Goal: Information Seeking & Learning: Learn about a topic

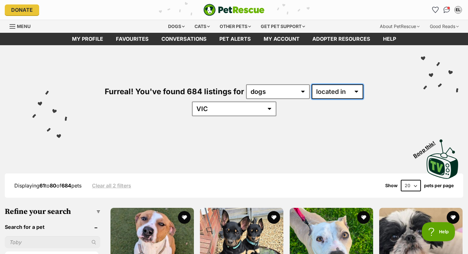
click at [312, 96] on select "available in located in" at bounding box center [338, 91] width 52 height 15
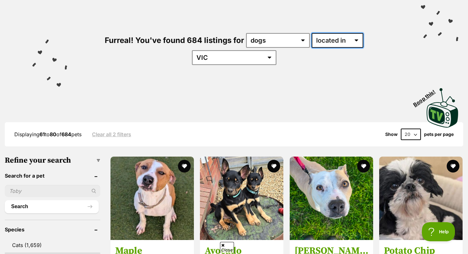
scroll to position [54, 0]
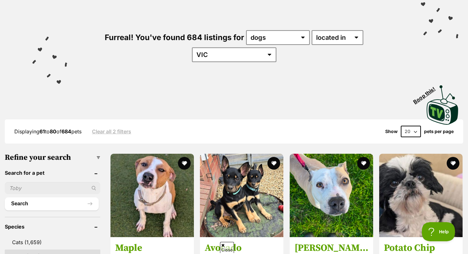
click at [412, 126] on select "20 40 60" at bounding box center [411, 131] width 20 height 11
select select "60"
click at [401, 126] on select "20 40 60" at bounding box center [411, 131] width 20 height 11
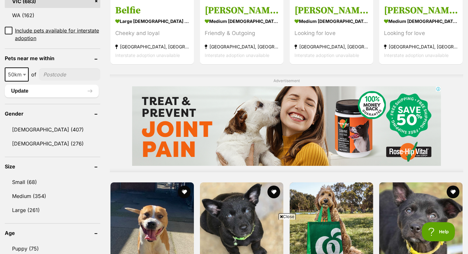
scroll to position [445, 0]
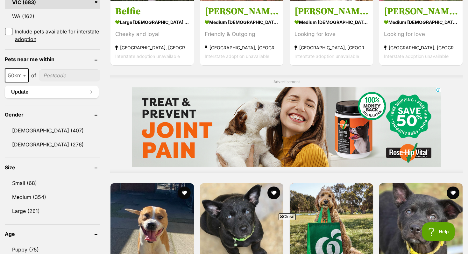
click at [51, 69] on input"] "postcode" at bounding box center [69, 75] width 61 height 12
type input"] "3204"
click at [54, 86] on button "Update" at bounding box center [52, 92] width 94 height 13
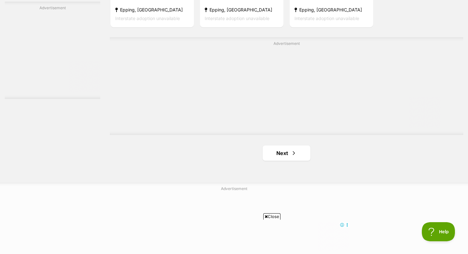
scroll to position [1111, 0]
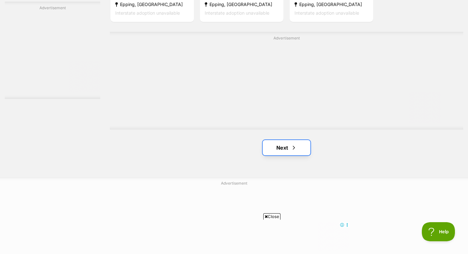
click at [290, 152] on link "Next" at bounding box center [287, 147] width 48 height 15
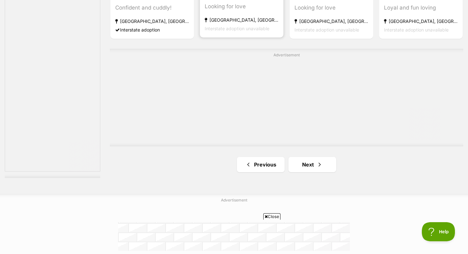
scroll to position [1096, 0]
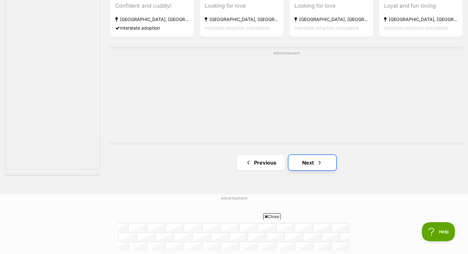
click at [310, 163] on link "Next" at bounding box center [312, 162] width 48 height 15
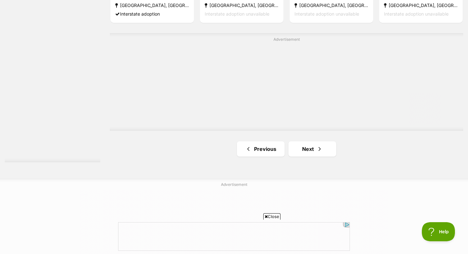
scroll to position [1153, 0]
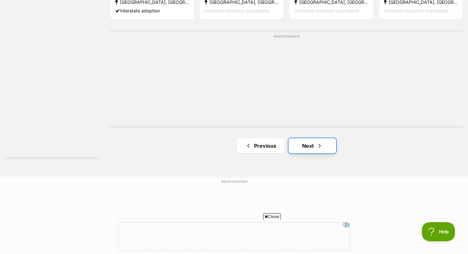
click at [293, 144] on link "Next" at bounding box center [312, 145] width 48 height 15
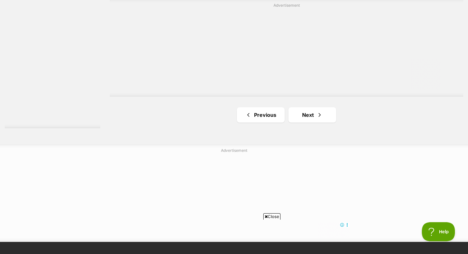
scroll to position [1157, 0]
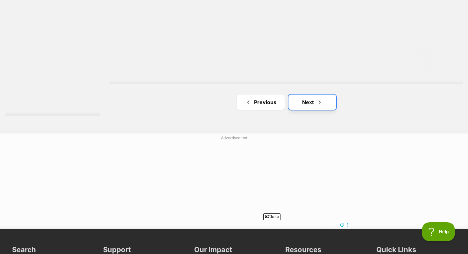
click at [316, 100] on link "Next" at bounding box center [312, 102] width 48 height 15
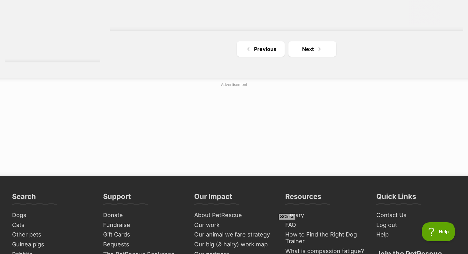
scroll to position [1219, 0]
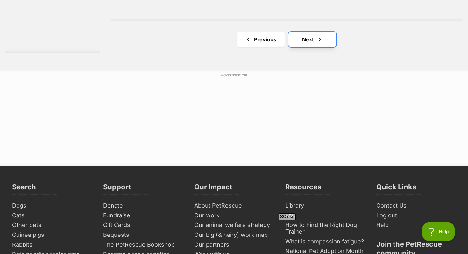
click at [304, 44] on link "Next" at bounding box center [312, 39] width 48 height 15
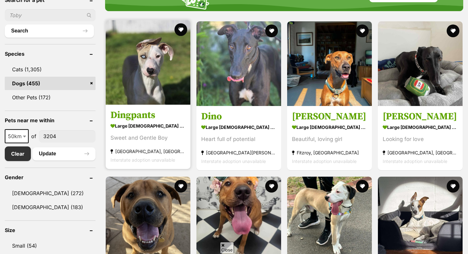
click at [131, 116] on h3 "Dingpants" at bounding box center [147, 115] width 75 height 12
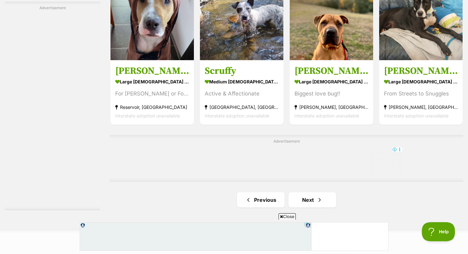
scroll to position [1077, 0]
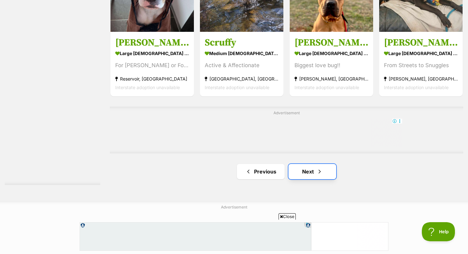
click at [324, 167] on link "Next" at bounding box center [312, 171] width 48 height 15
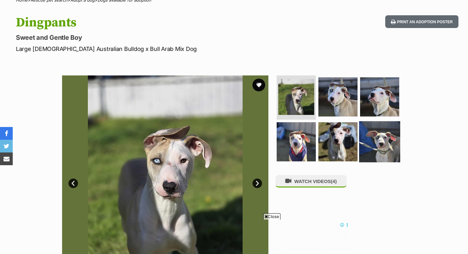
click at [367, 143] on img at bounding box center [379, 141] width 41 height 41
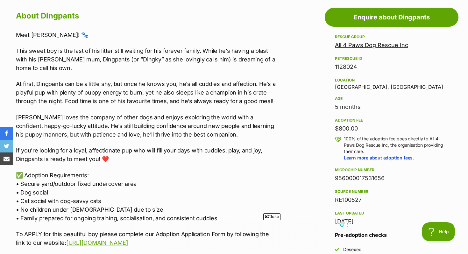
scroll to position [349, 0]
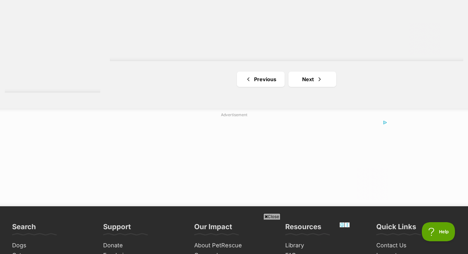
scroll to position [1182, 0]
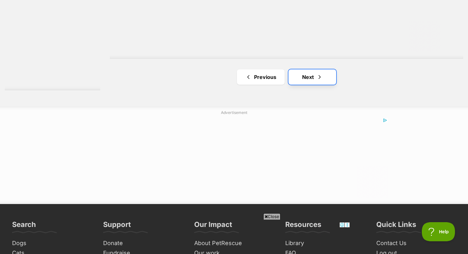
click at [299, 77] on link "Next" at bounding box center [312, 76] width 48 height 15
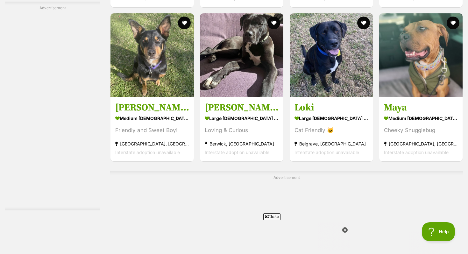
scroll to position [976, 0]
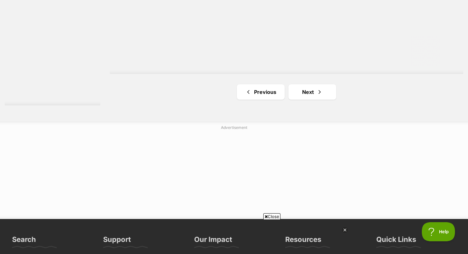
scroll to position [1182, 0]
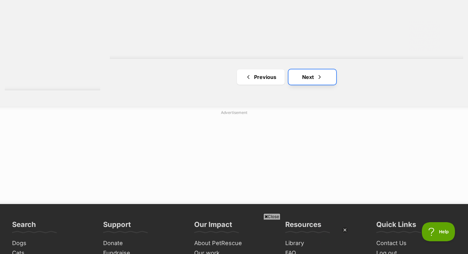
click at [299, 78] on link "Next" at bounding box center [312, 76] width 48 height 15
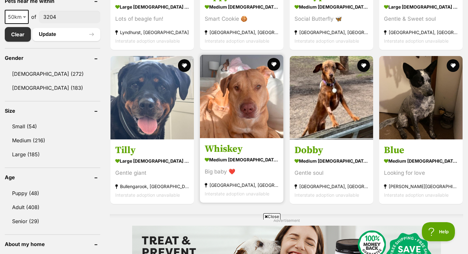
click at [223, 154] on h3 "Whiskey" at bounding box center [242, 149] width 74 height 12
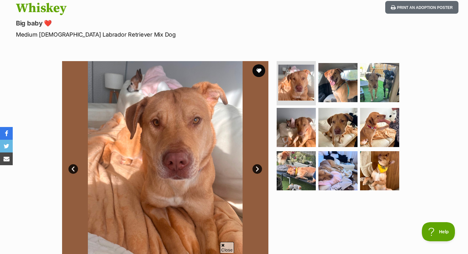
scroll to position [79, 0]
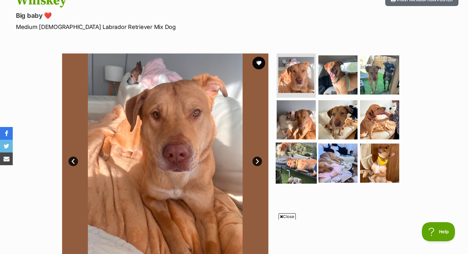
click at [289, 150] on img at bounding box center [296, 163] width 41 height 41
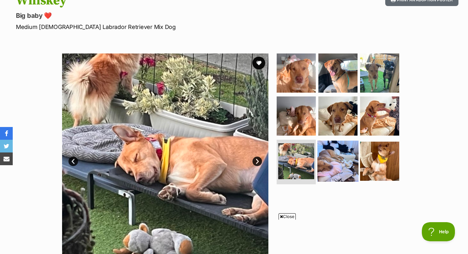
click at [326, 166] on img at bounding box center [337, 161] width 41 height 41
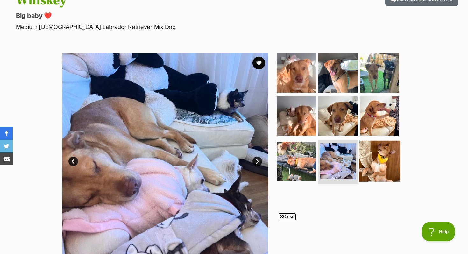
scroll to position [0, 0]
click at [387, 166] on img at bounding box center [379, 161] width 41 height 41
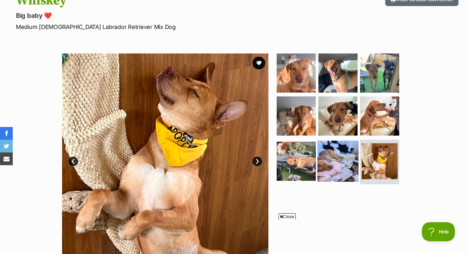
click at [341, 159] on img at bounding box center [337, 161] width 41 height 41
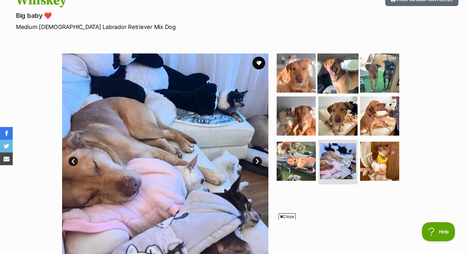
click at [332, 69] on img at bounding box center [337, 72] width 41 height 41
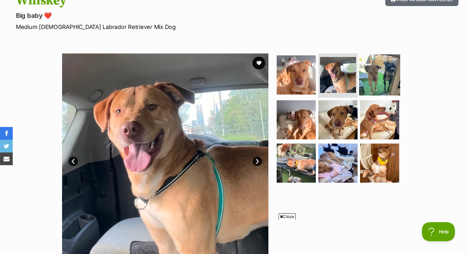
click at [367, 78] on img at bounding box center [379, 74] width 41 height 41
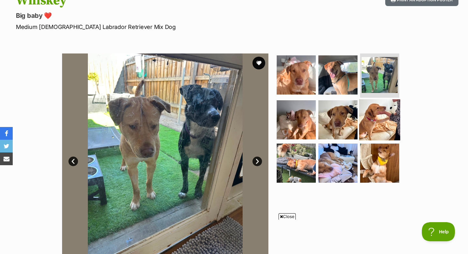
click at [374, 122] on img at bounding box center [379, 119] width 41 height 41
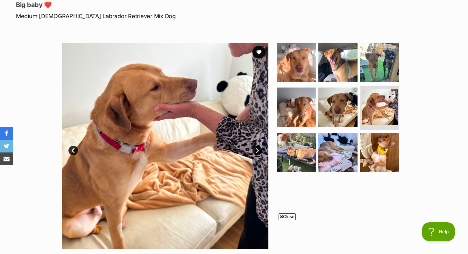
scroll to position [91, 0]
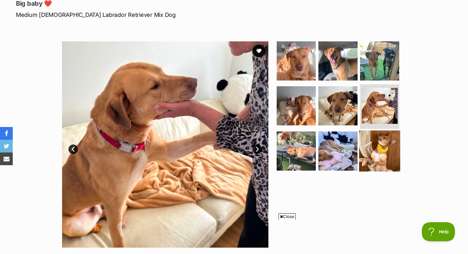
click at [370, 151] on img at bounding box center [379, 150] width 41 height 41
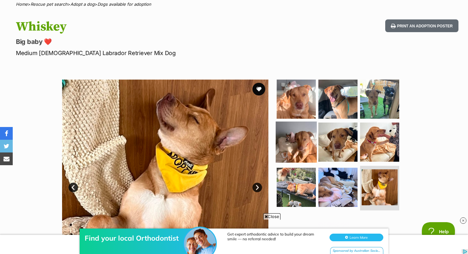
scroll to position [49, 0]
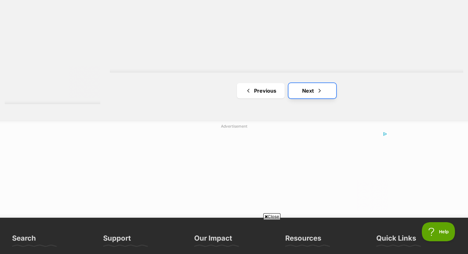
click at [308, 95] on link "Next" at bounding box center [312, 90] width 48 height 15
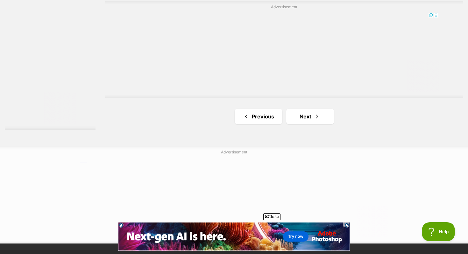
scroll to position [1182, 0]
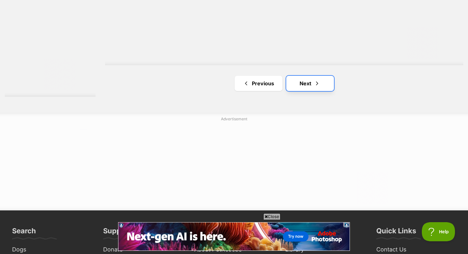
click at [305, 81] on link "Next" at bounding box center [310, 83] width 48 height 15
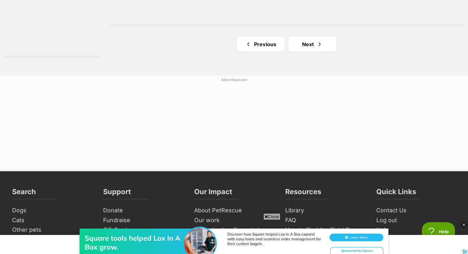
scroll to position [1215, 0]
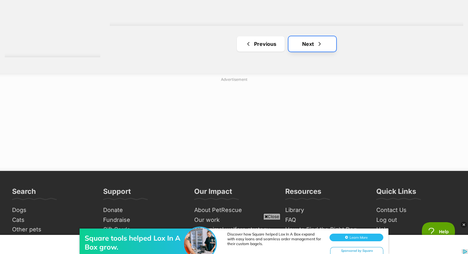
click at [312, 45] on link "Next" at bounding box center [312, 43] width 48 height 15
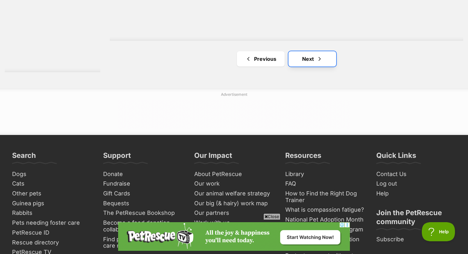
click at [304, 63] on link "Next" at bounding box center [312, 58] width 48 height 15
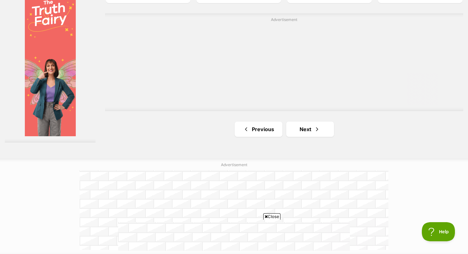
scroll to position [1142, 0]
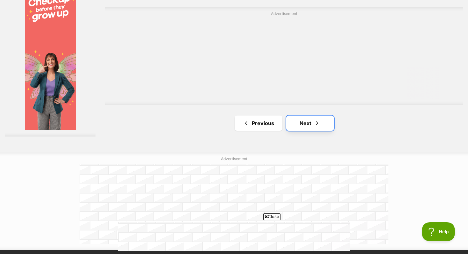
click at [303, 122] on link "Next" at bounding box center [310, 123] width 48 height 15
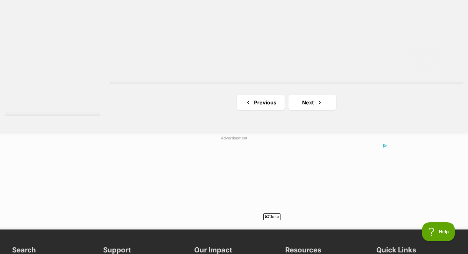
scroll to position [1163, 0]
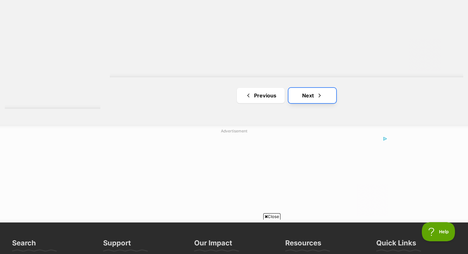
click at [327, 96] on link "Next" at bounding box center [312, 95] width 48 height 15
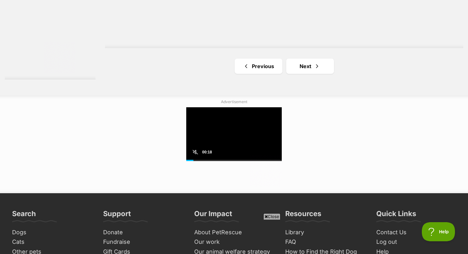
scroll to position [1242, 0]
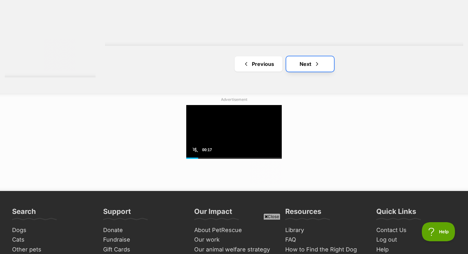
click at [307, 72] on link "Next" at bounding box center [310, 63] width 48 height 15
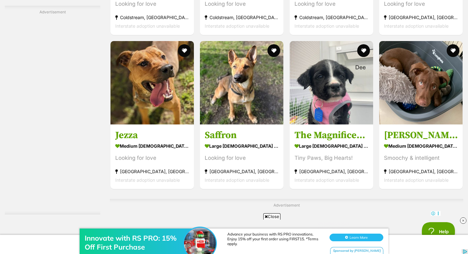
scroll to position [945, 0]
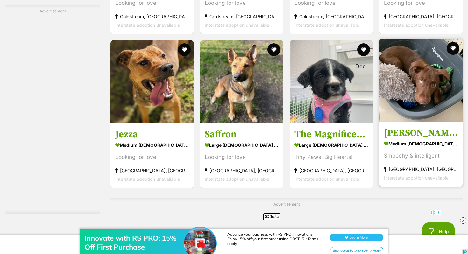
click at [418, 130] on h3 "[PERSON_NAME] ☕️" at bounding box center [421, 133] width 74 height 12
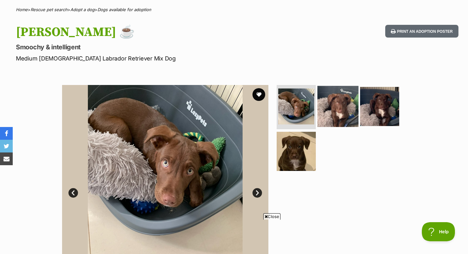
click at [342, 108] on img at bounding box center [337, 106] width 41 height 41
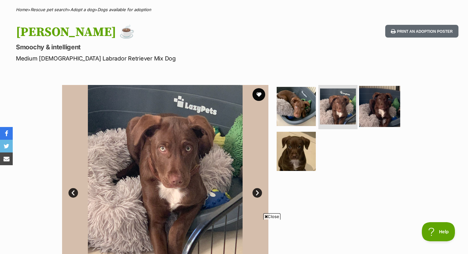
click at [371, 103] on img at bounding box center [379, 106] width 41 height 41
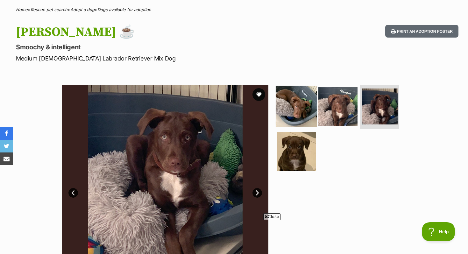
click at [291, 109] on img at bounding box center [296, 106] width 41 height 41
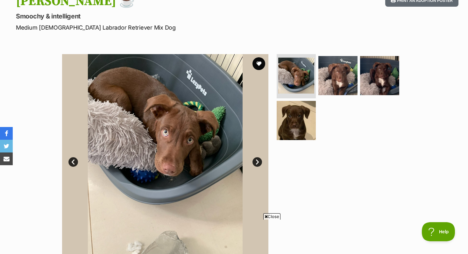
scroll to position [78, 0]
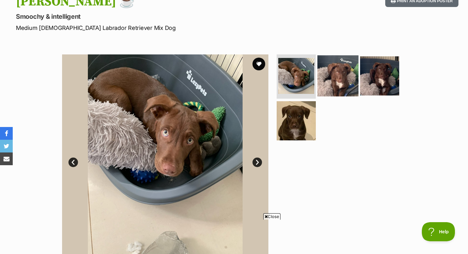
click at [342, 69] on img at bounding box center [337, 75] width 41 height 41
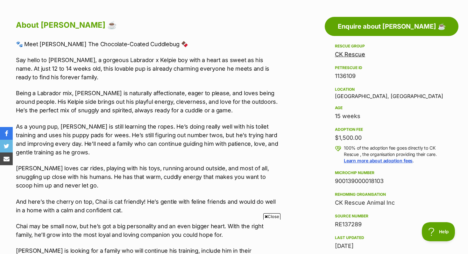
scroll to position [342, 0]
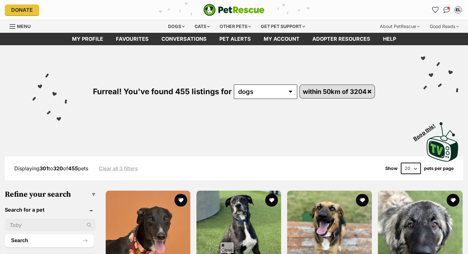
scroll to position [819, 0]
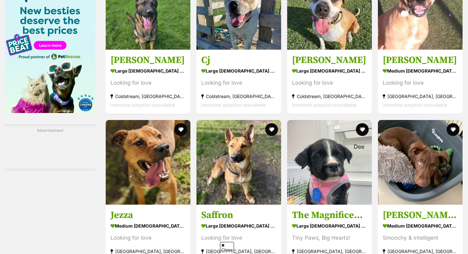
click at [349, 209] on h3 "The Magnificent Seven!" at bounding box center [329, 215] width 75 height 12
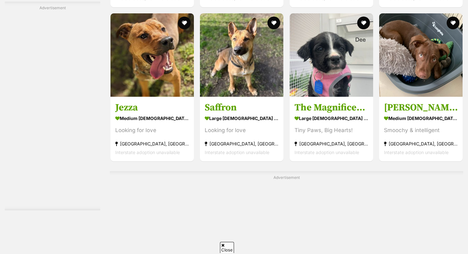
scroll to position [983, 0]
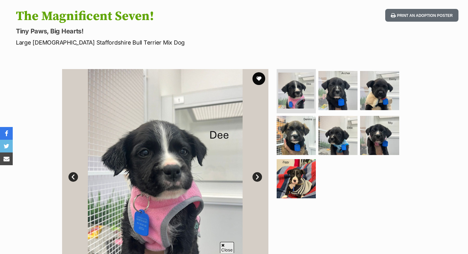
scroll to position [66, 0]
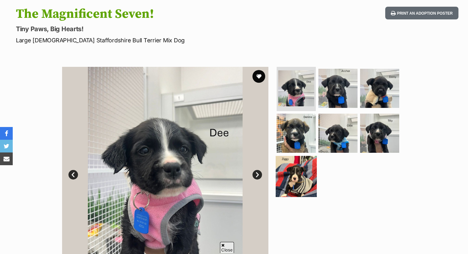
click at [287, 164] on img at bounding box center [296, 176] width 41 height 41
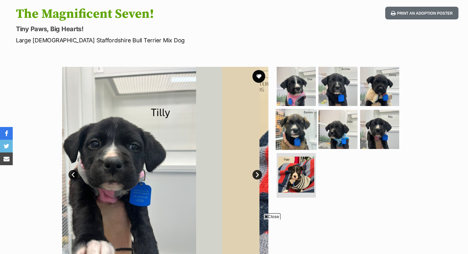
scroll to position [0, 0]
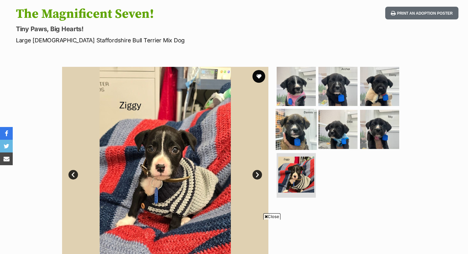
click at [293, 127] on img at bounding box center [296, 129] width 41 height 41
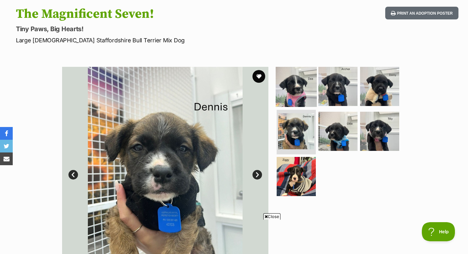
click at [298, 93] on img at bounding box center [296, 86] width 41 height 41
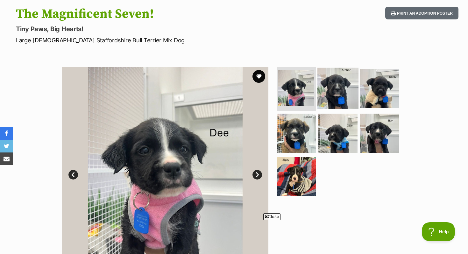
click at [328, 93] on img at bounding box center [337, 87] width 41 height 41
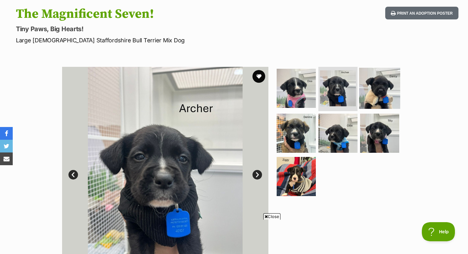
click at [370, 90] on img at bounding box center [379, 87] width 41 height 41
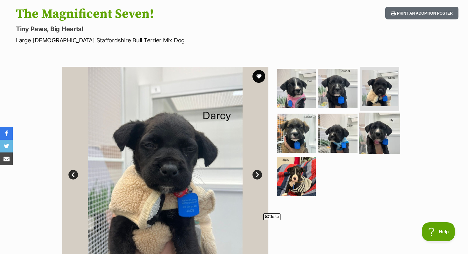
click at [377, 116] on img at bounding box center [379, 133] width 41 height 41
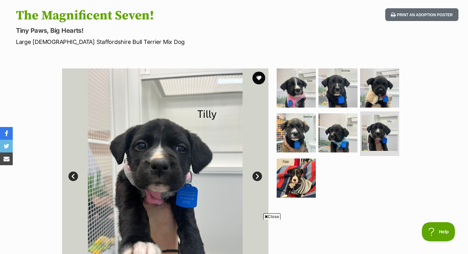
scroll to position [56, 0]
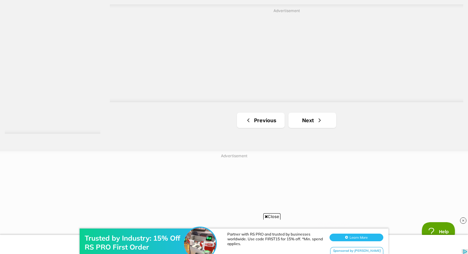
scroll to position [1150, 0]
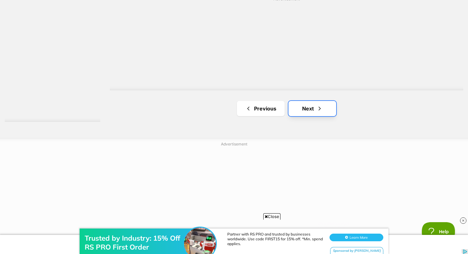
click at [305, 106] on link "Next" at bounding box center [312, 108] width 48 height 15
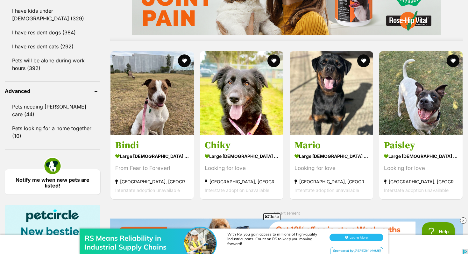
scroll to position [600, 0]
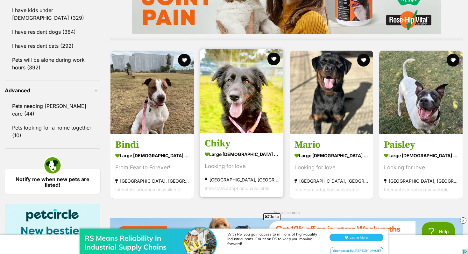
click at [225, 146] on h3 "Chiky" at bounding box center [242, 143] width 74 height 12
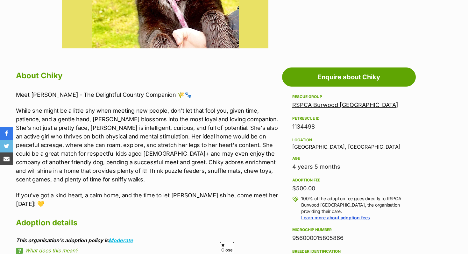
scroll to position [292, 0]
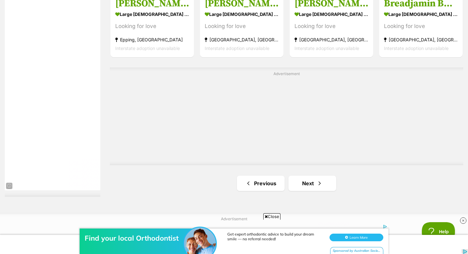
scroll to position [1124, 0]
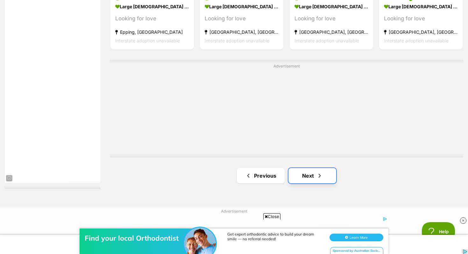
click at [328, 172] on link "Next" at bounding box center [312, 175] width 48 height 15
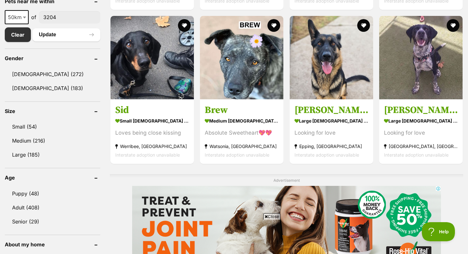
scroll to position [331, 0]
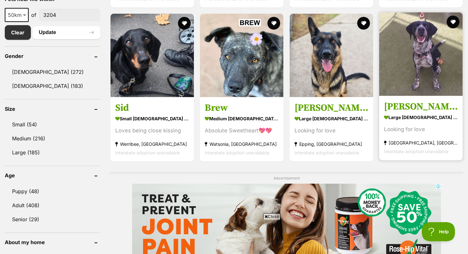
click at [398, 106] on h3 "[PERSON_NAME]" at bounding box center [421, 107] width 74 height 12
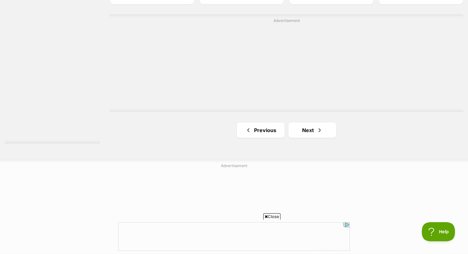
scroll to position [1129, 0]
click at [291, 127] on link "Next" at bounding box center [312, 129] width 48 height 15
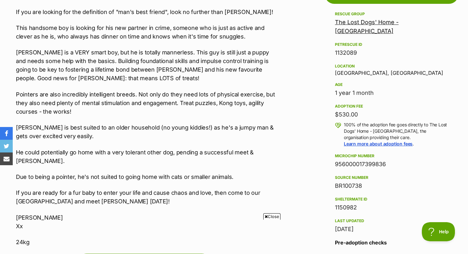
scroll to position [375, 0]
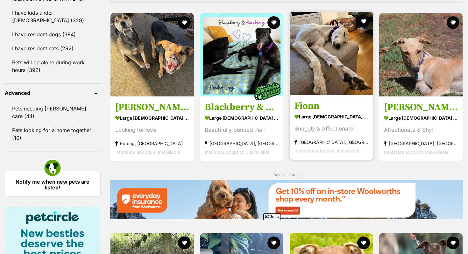
click at [329, 83] on img at bounding box center [331, 53] width 83 height 83
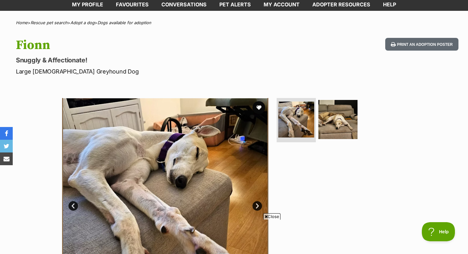
scroll to position [16, 0]
